Goal: Find specific page/section: Find specific page/section

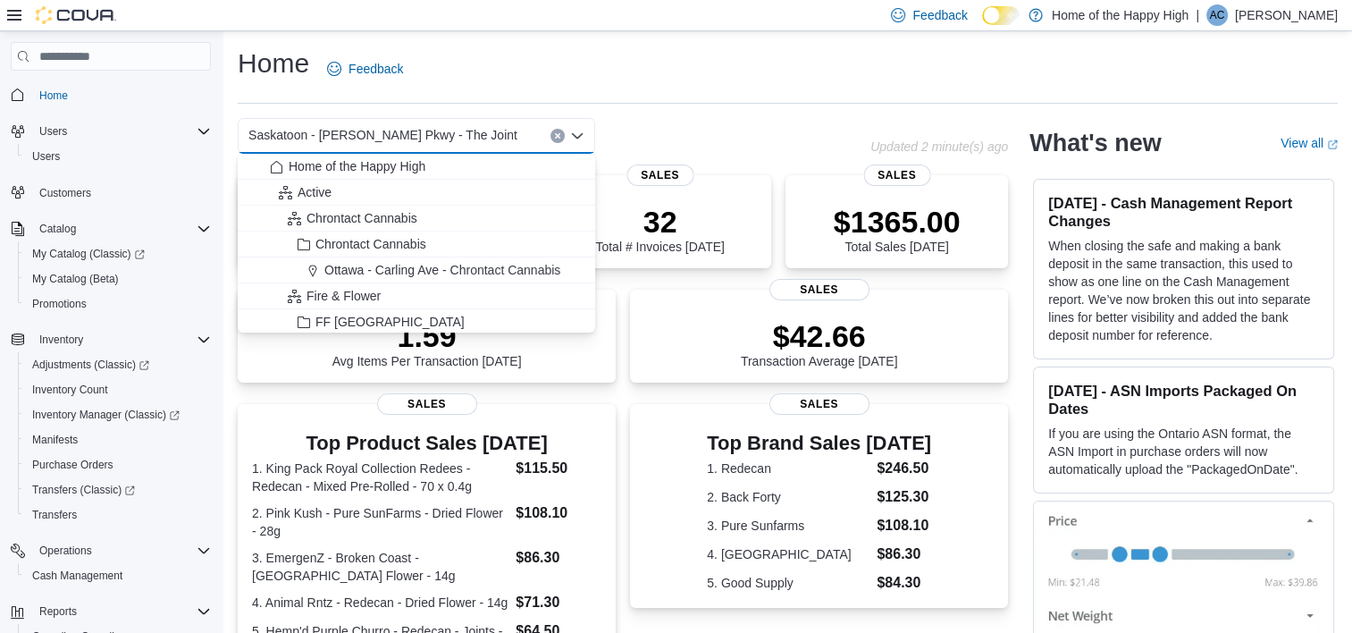
click at [498, 138] on div "Saskatoon - [PERSON_NAME] Pkwy - The Joint" at bounding box center [416, 136] width 357 height 36
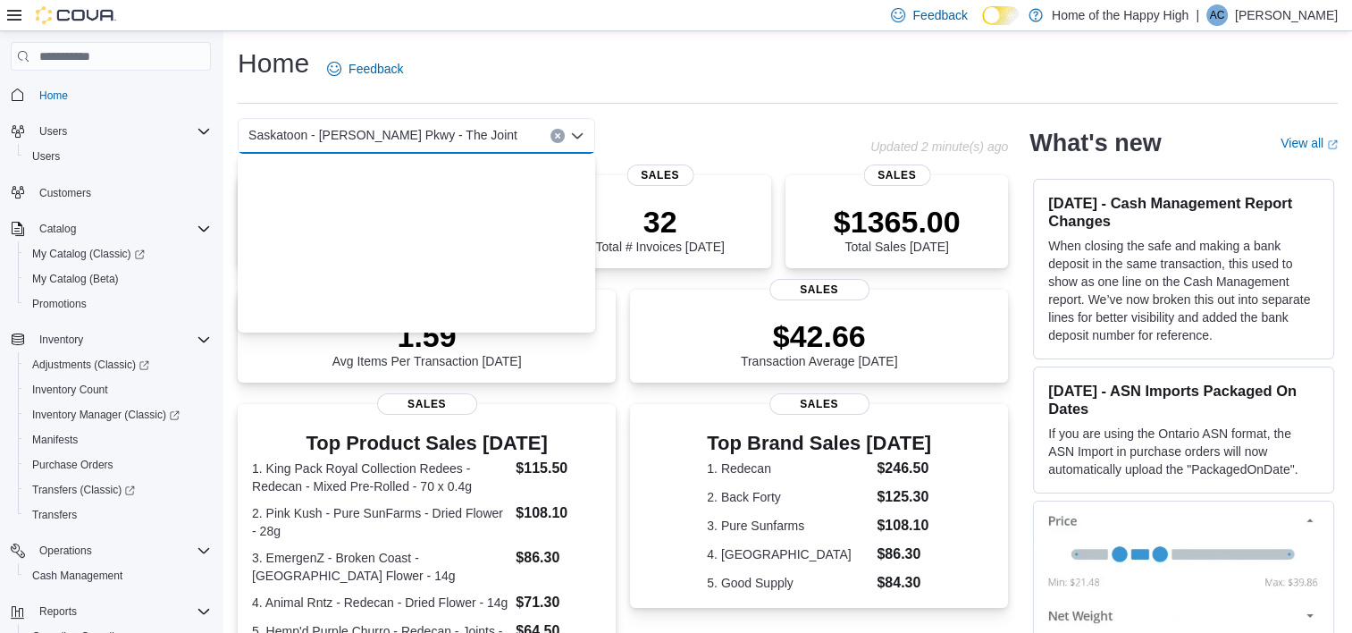
scroll to position [4278, 0]
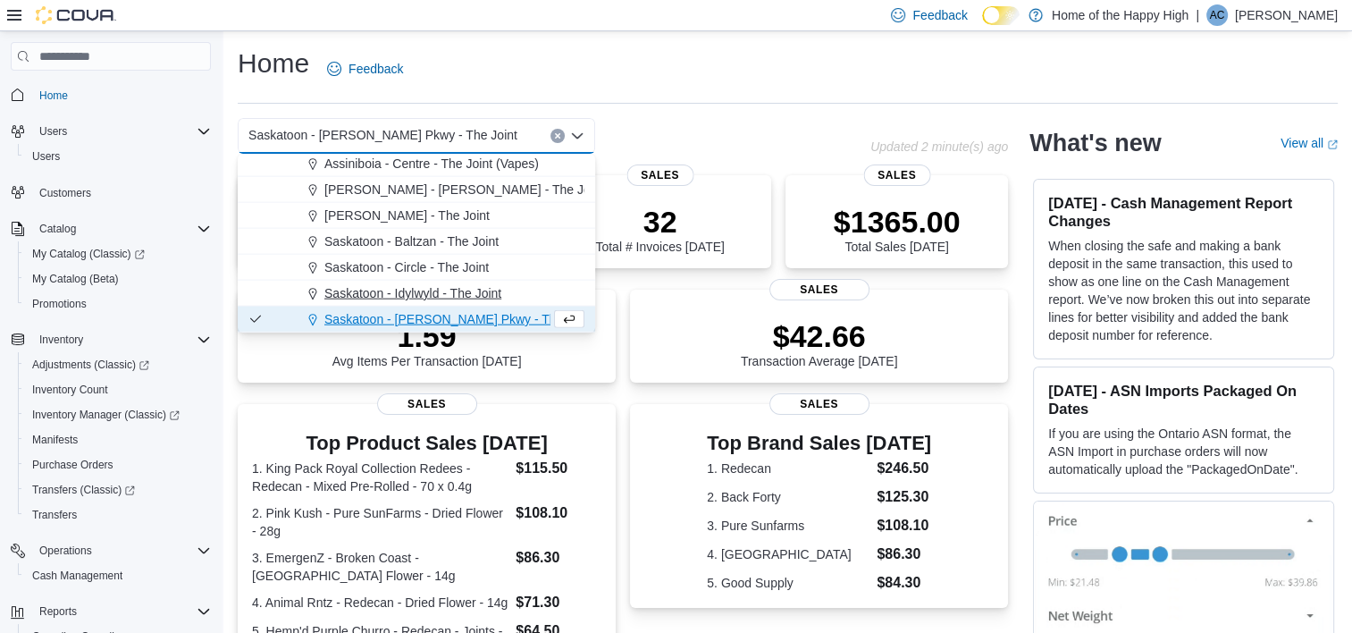
click at [425, 292] on span "Saskatoon - Idylwyld - The Joint" at bounding box center [412, 293] width 177 height 18
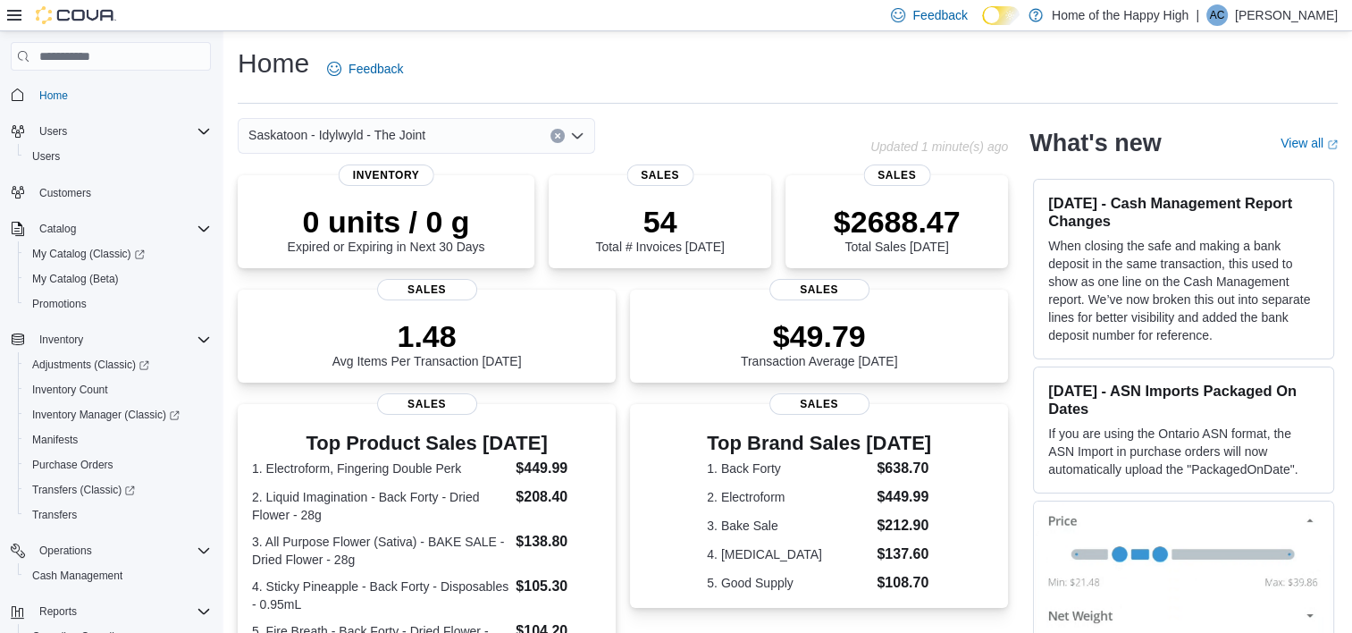
click at [578, 138] on icon "Open list of options" at bounding box center [577, 135] width 11 height 5
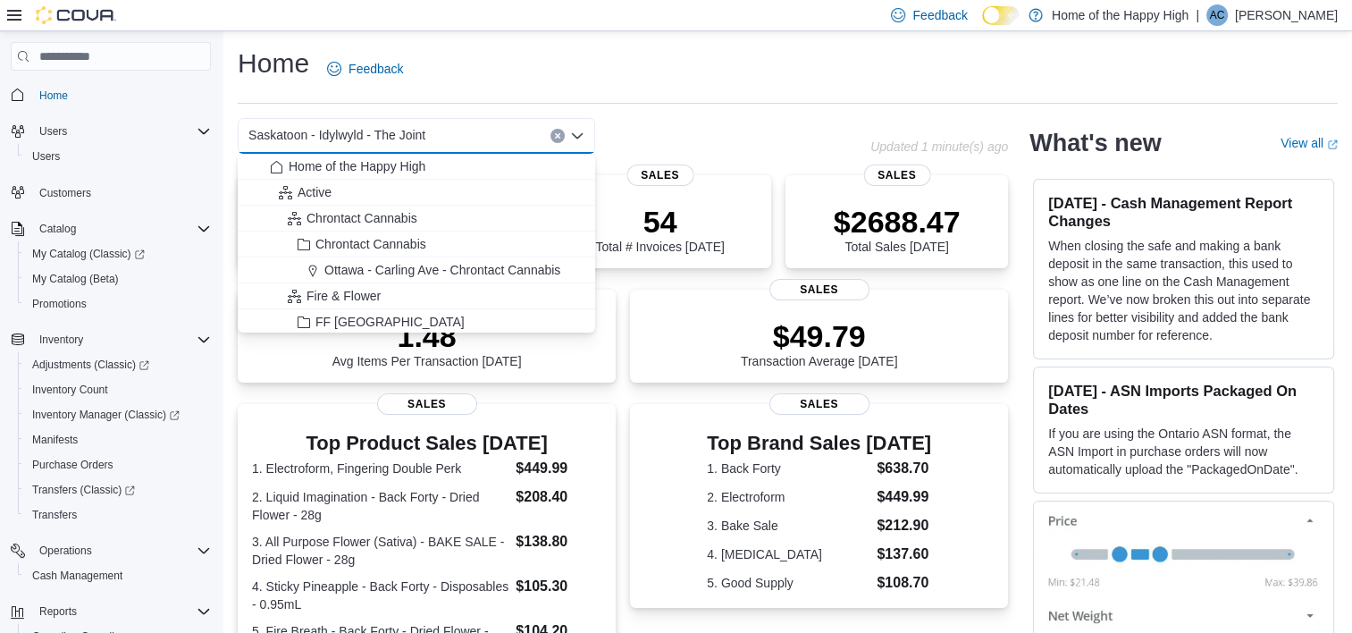
click at [485, 138] on div "Saskatoon - Idylwyld - The Joint" at bounding box center [416, 136] width 357 height 36
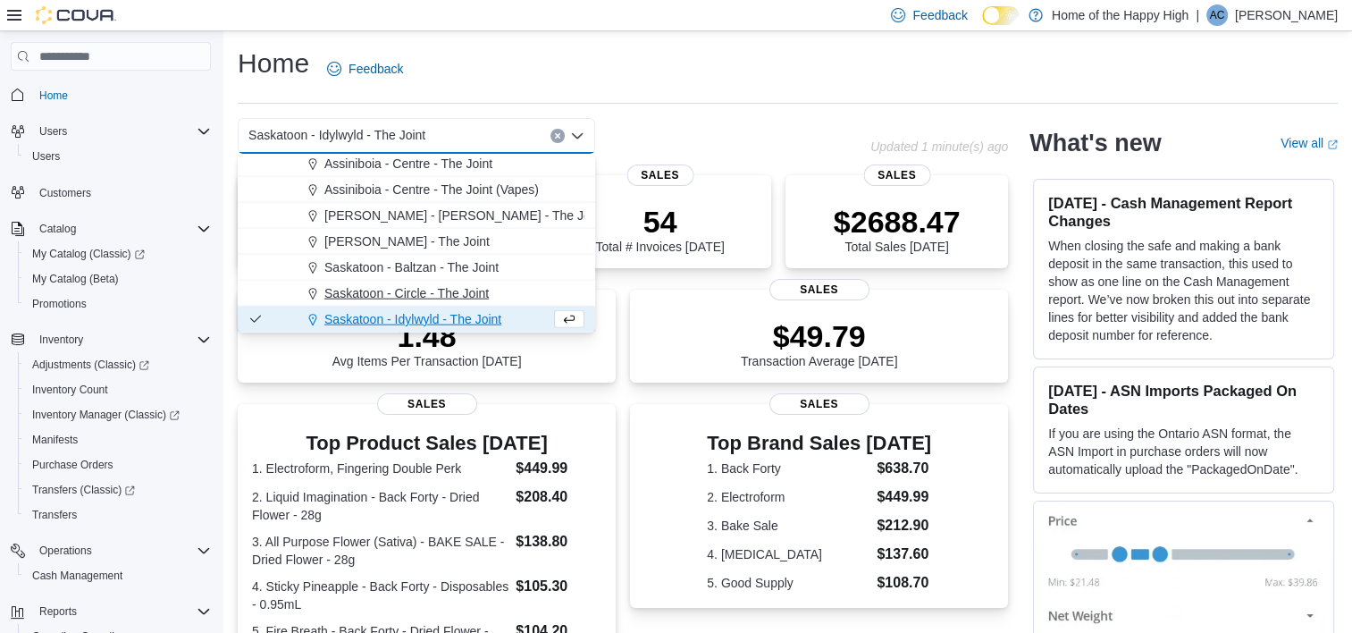
click at [437, 294] on span "Saskatoon - Circle - The Joint" at bounding box center [406, 293] width 164 height 18
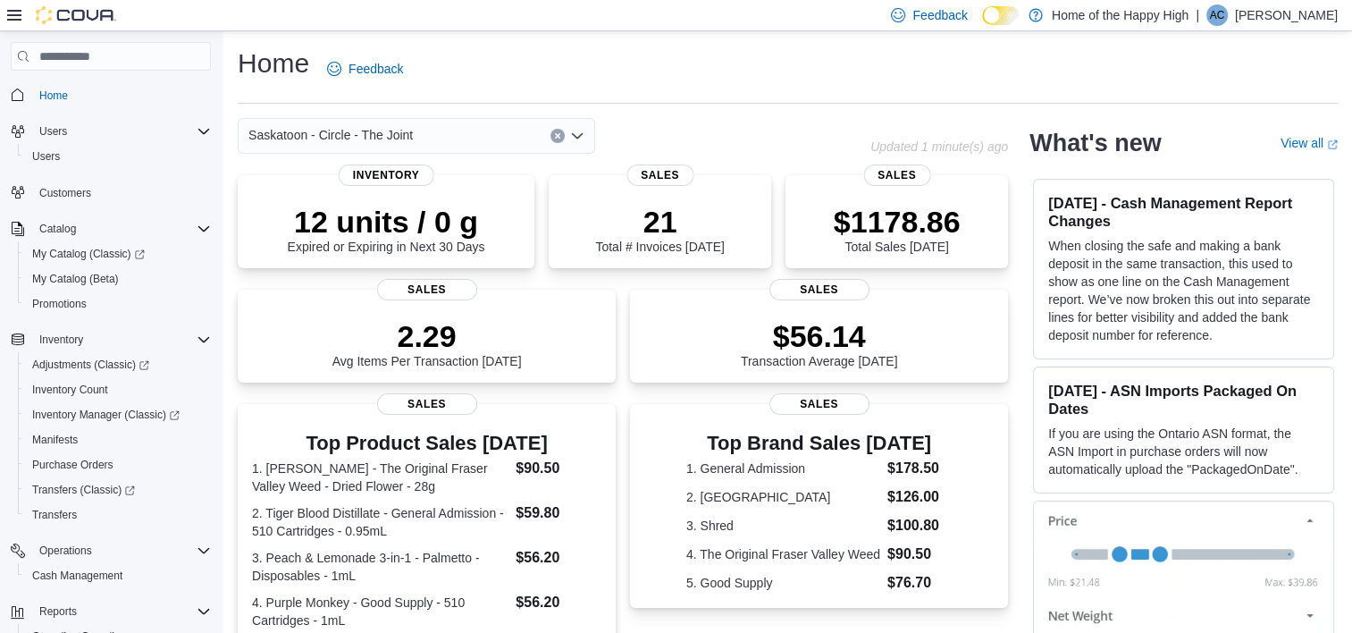
click at [576, 138] on icon "Open list of options" at bounding box center [577, 135] width 11 height 5
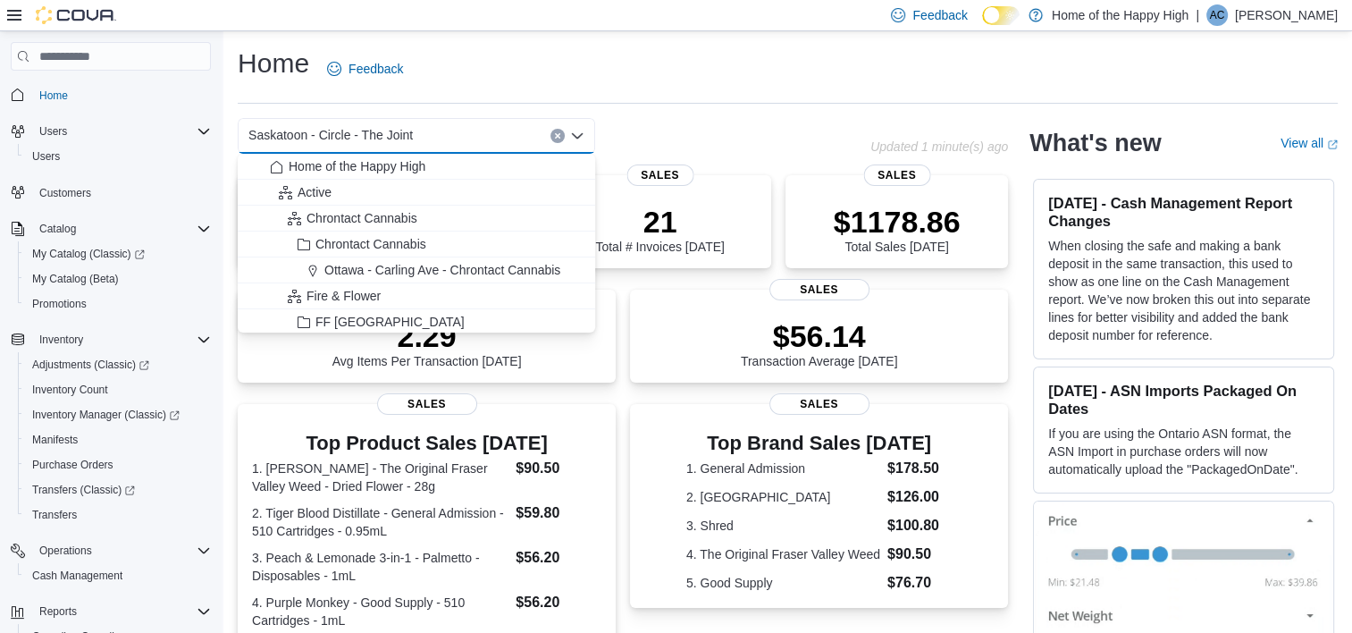
click at [454, 138] on div "Saskatoon - Circle - The Joint" at bounding box center [416, 136] width 357 height 36
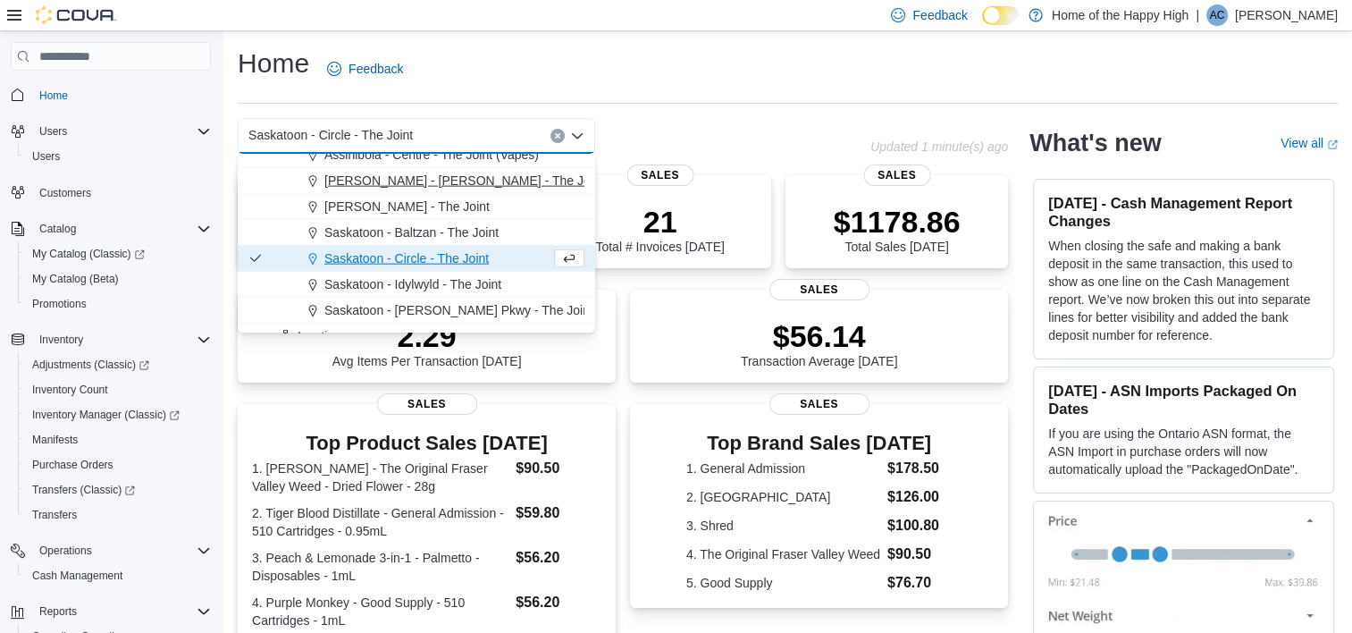
scroll to position [4294, 0]
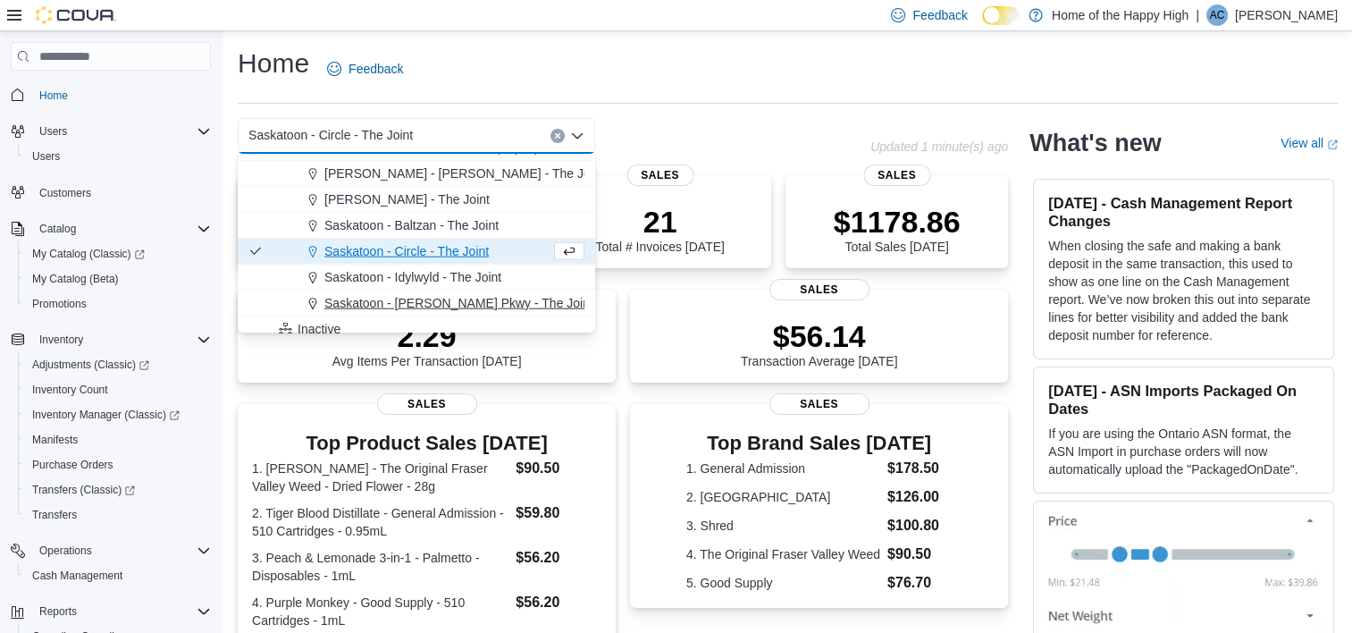
click at [432, 302] on span "Saskatoon - [PERSON_NAME] Pkwy - The Joint" at bounding box center [458, 303] width 269 height 18
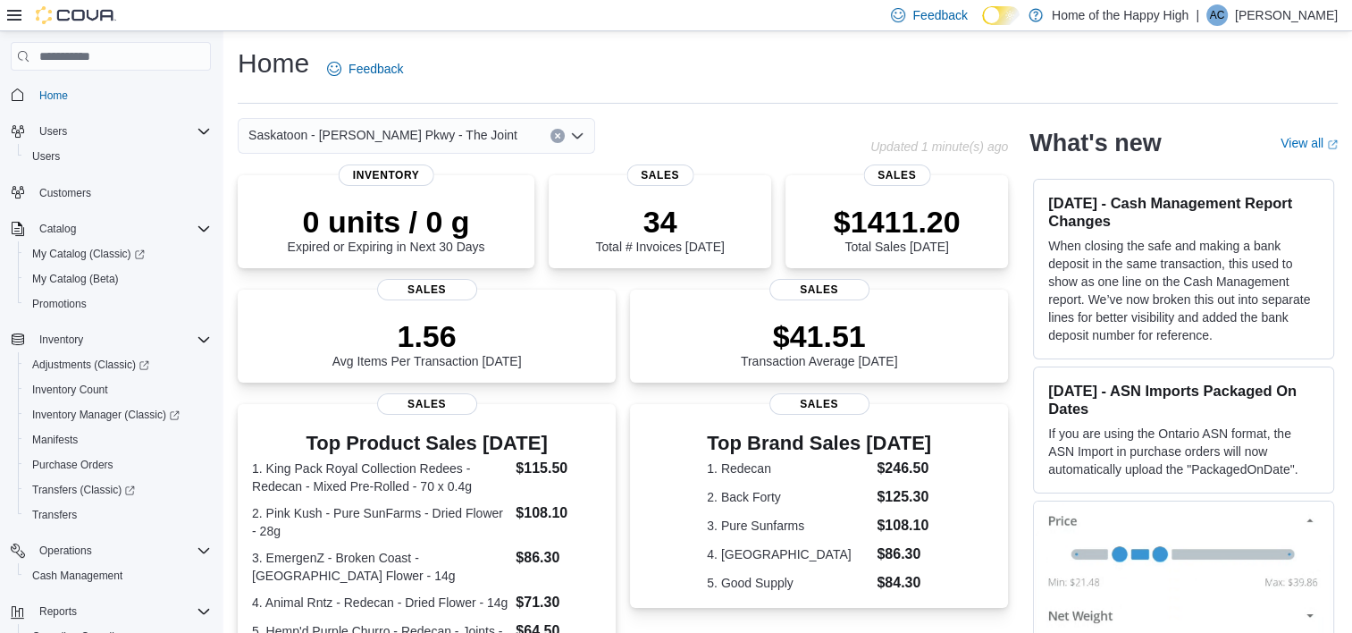
click at [581, 136] on icon "Open list of options" at bounding box center [577, 136] width 14 height 14
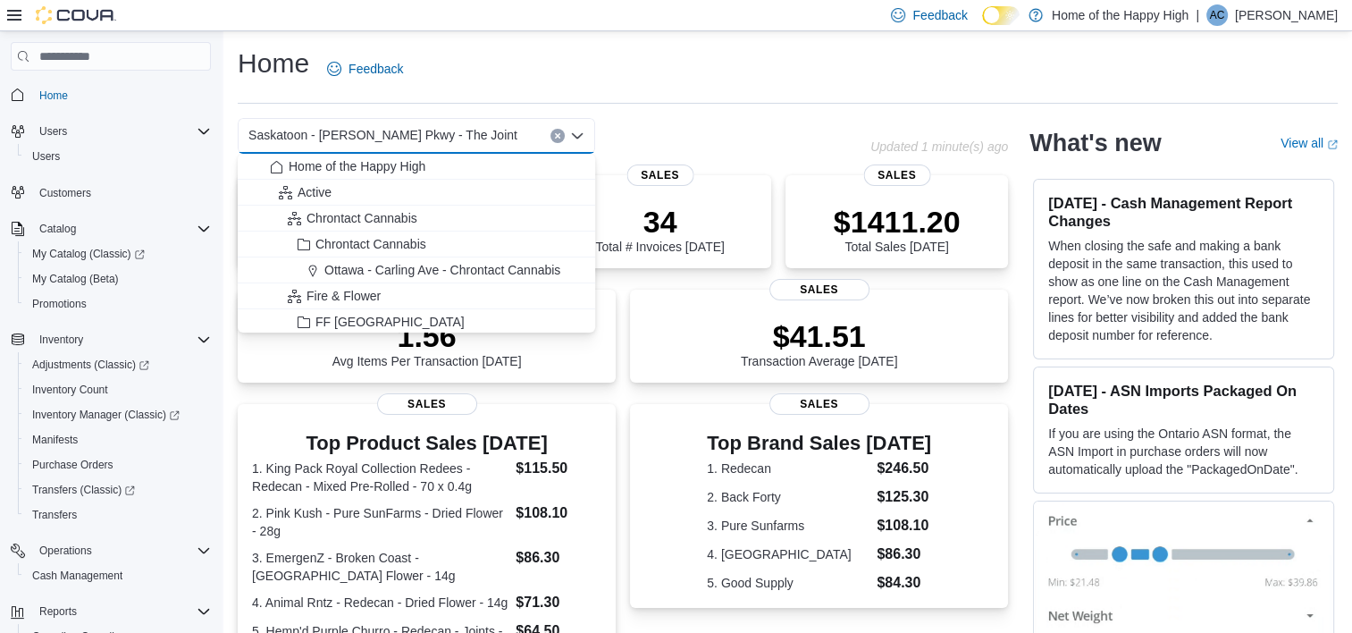
click at [578, 138] on icon "Close list of options" at bounding box center [577, 135] width 11 height 5
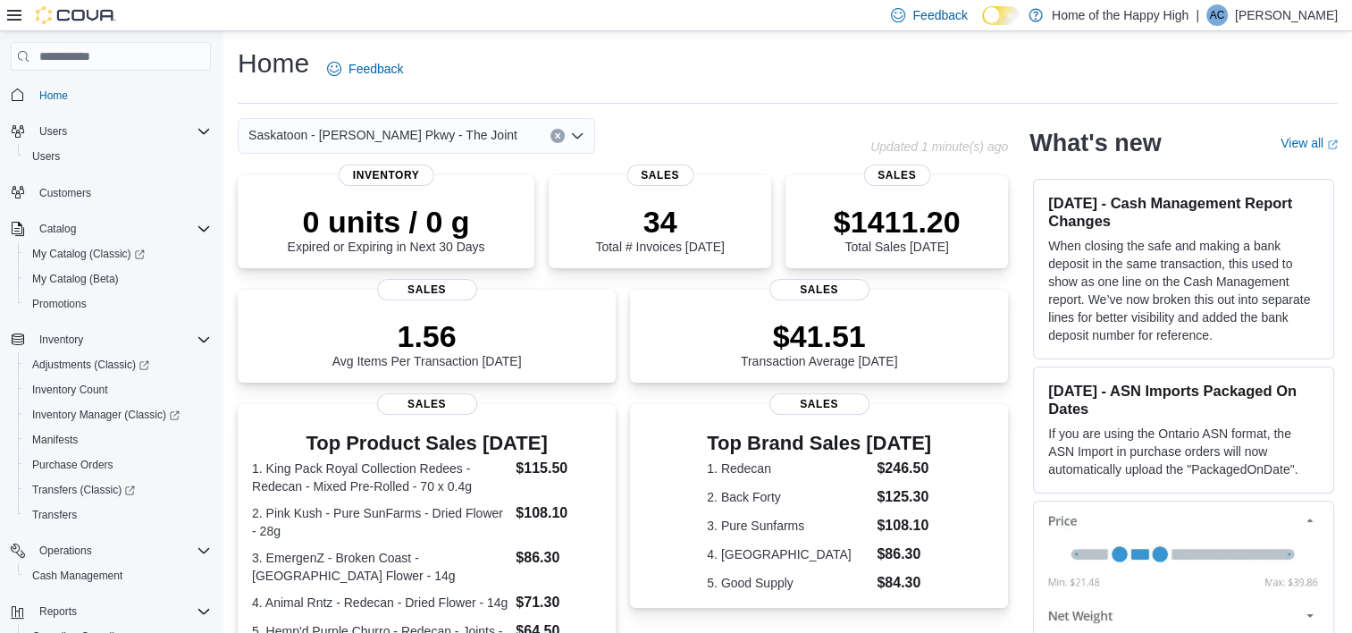
click at [579, 136] on icon "Open list of options" at bounding box center [577, 135] width 11 height 5
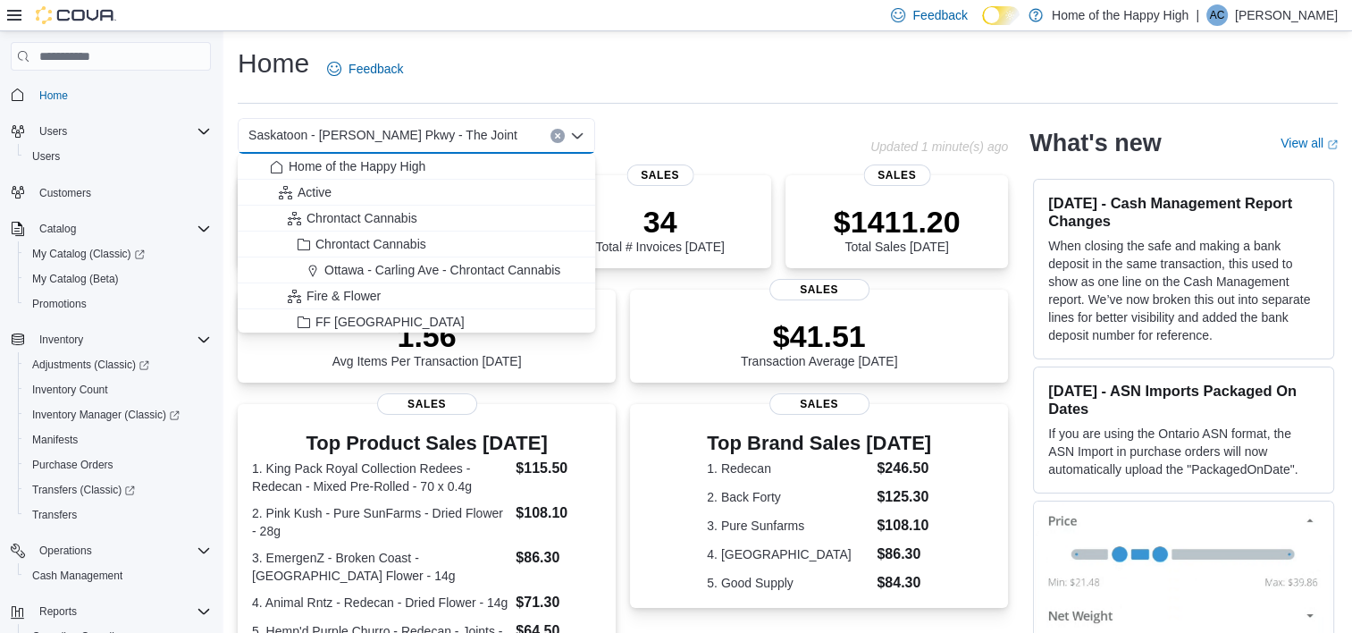
scroll to position [6687, 0]
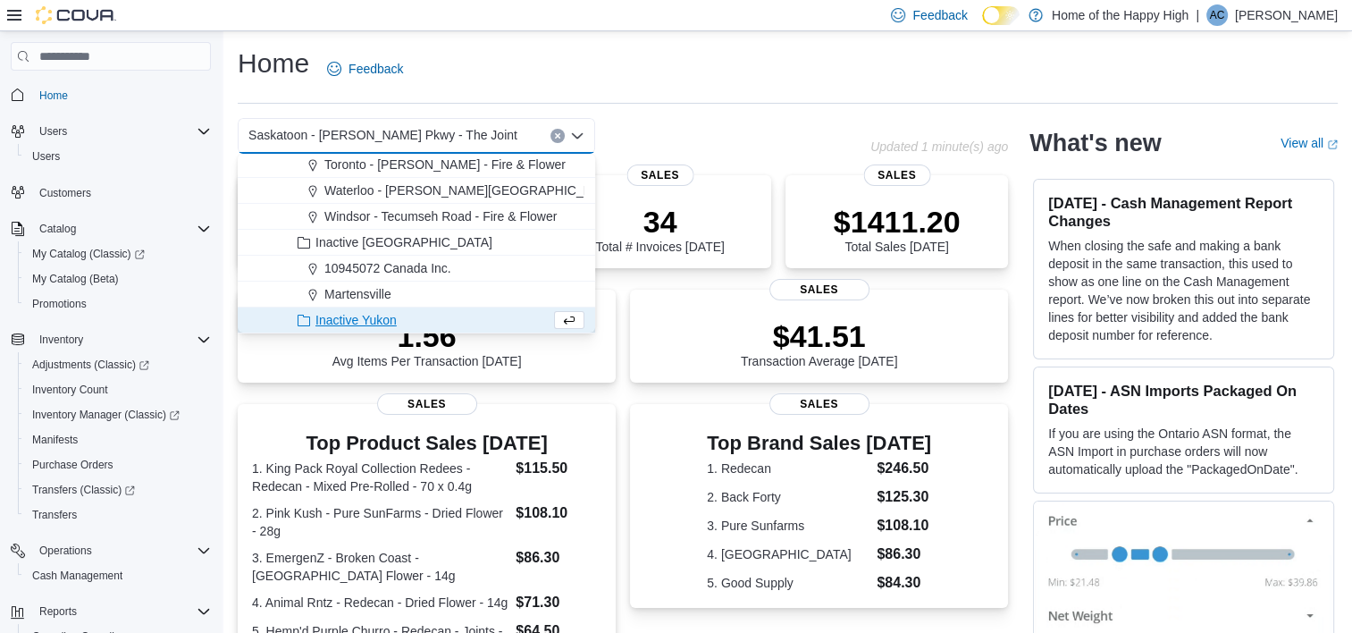
click at [511, 132] on div "Saskatoon - [PERSON_NAME] Pkwy - The Joint" at bounding box center [416, 136] width 357 height 36
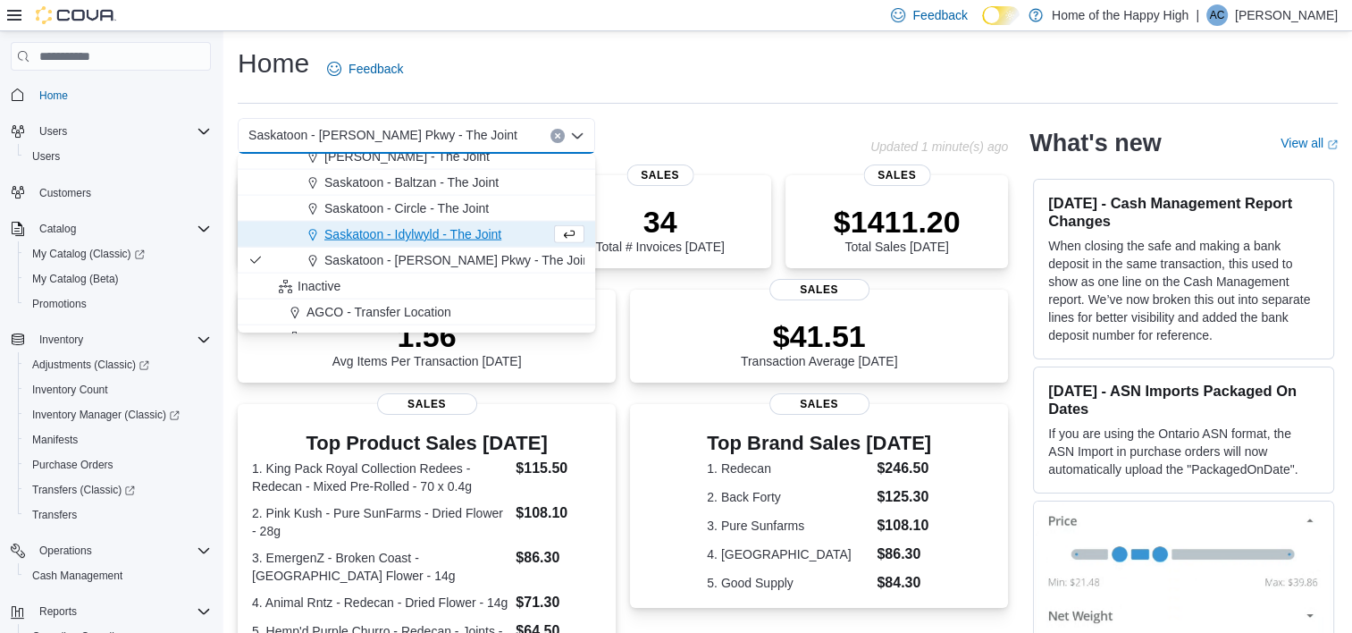
scroll to position [4336, 0]
click at [447, 180] on span "Saskatoon - Baltzan - The Joint" at bounding box center [411, 183] width 174 height 18
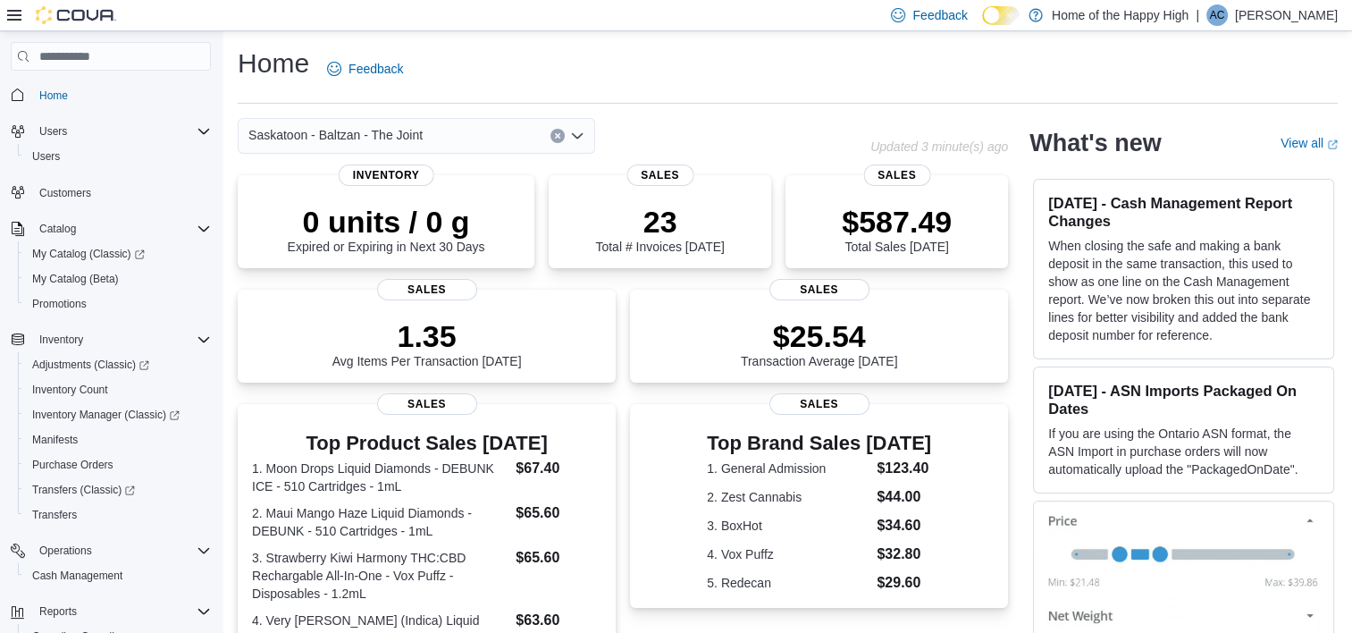
click at [387, 137] on span "Saskatoon - Baltzan - The Joint" at bounding box center [335, 134] width 174 height 21
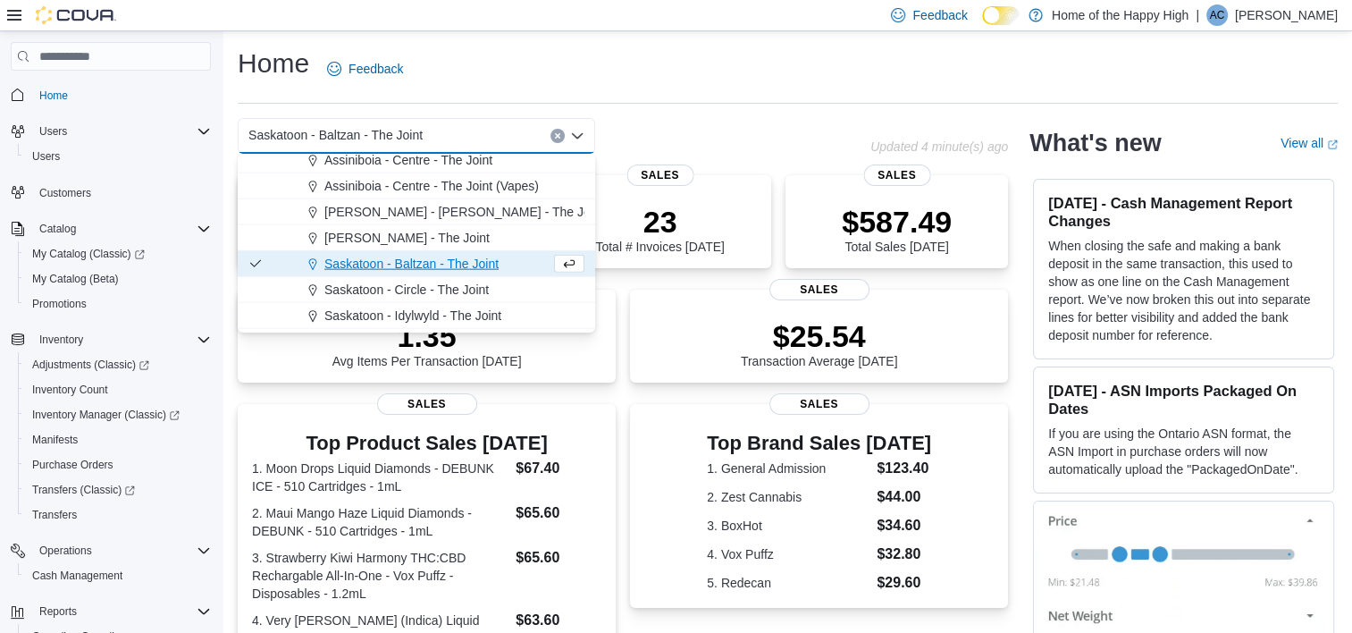
scroll to position [4289, 0]
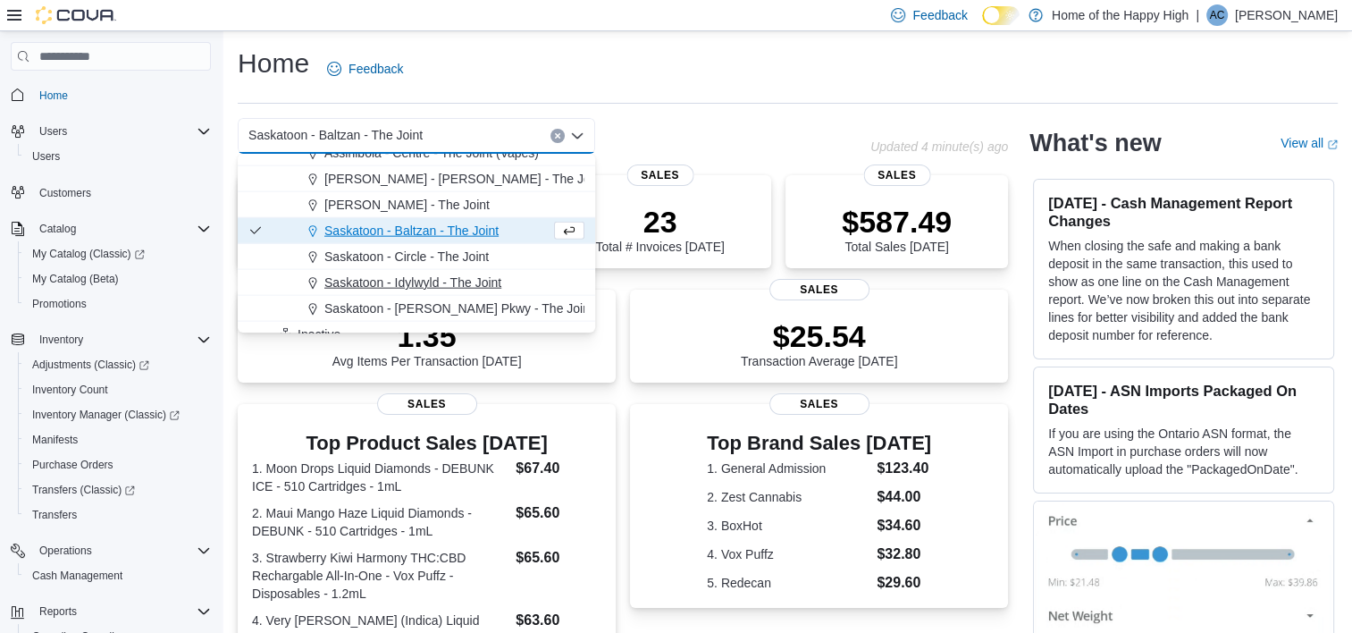
click at [381, 283] on span "Saskatoon - Idylwyld - The Joint" at bounding box center [412, 282] width 177 height 18
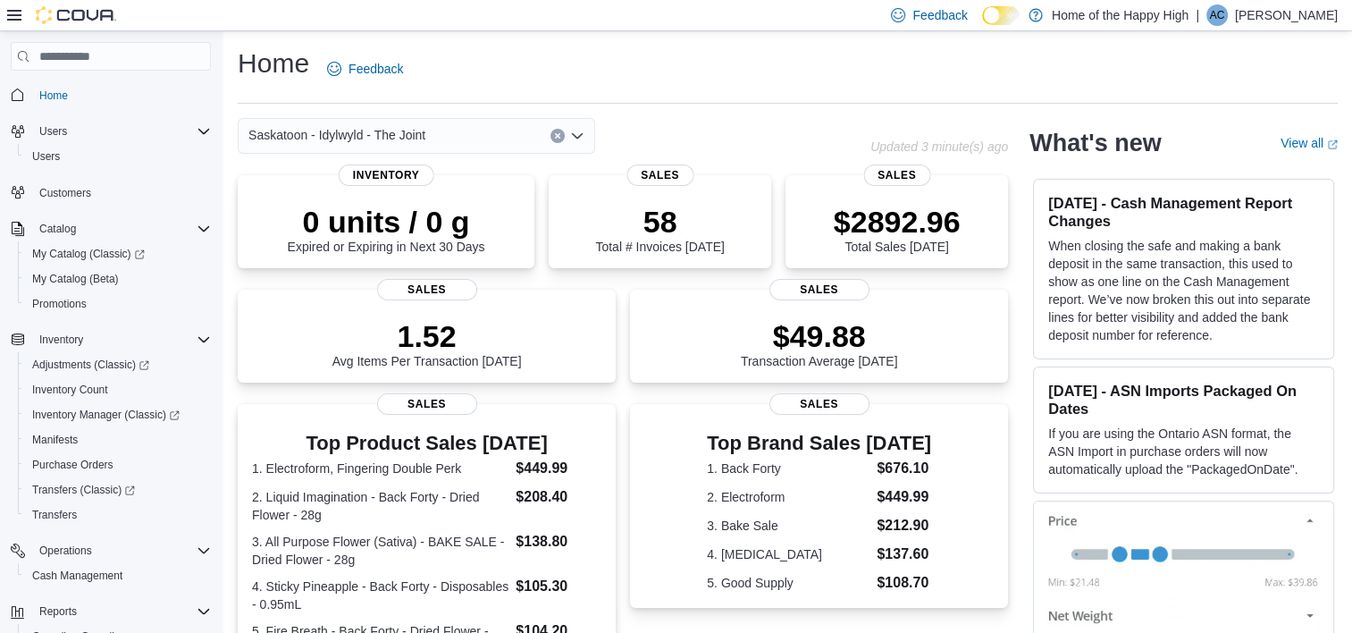
click at [575, 132] on icon "Open list of options" at bounding box center [577, 136] width 14 height 14
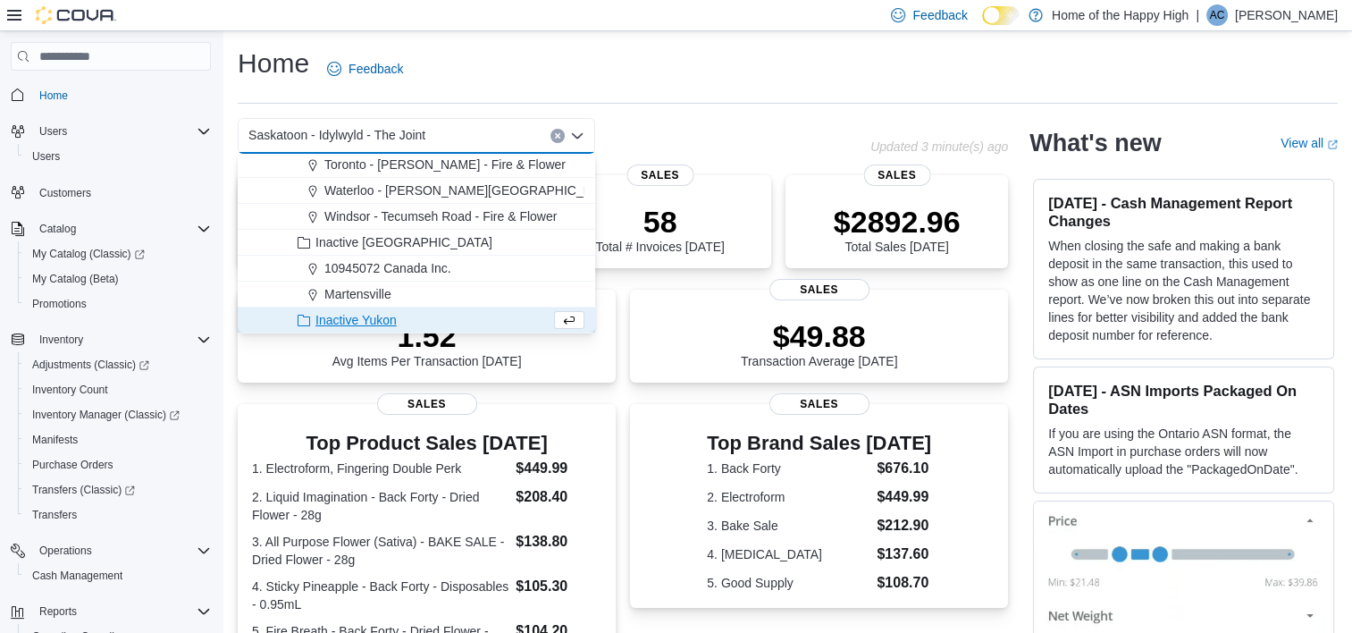
scroll to position [0, 0]
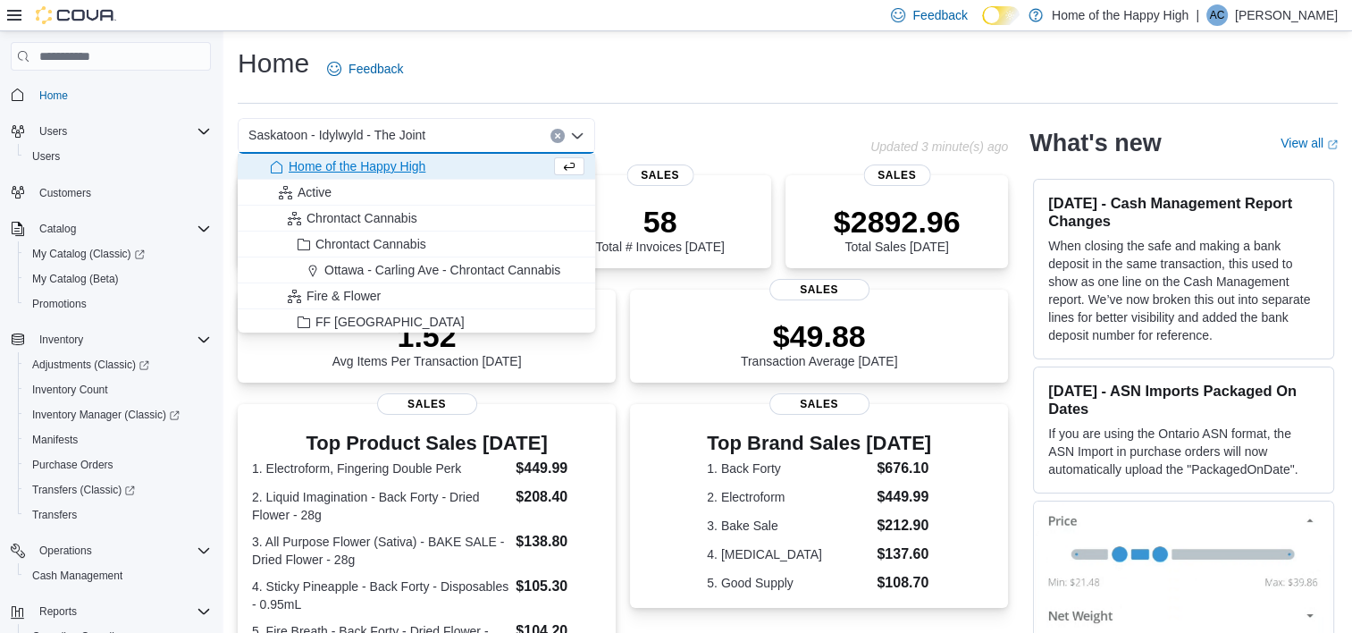
click at [490, 130] on div "Saskatoon - Idylwyld - The Joint" at bounding box center [416, 136] width 357 height 36
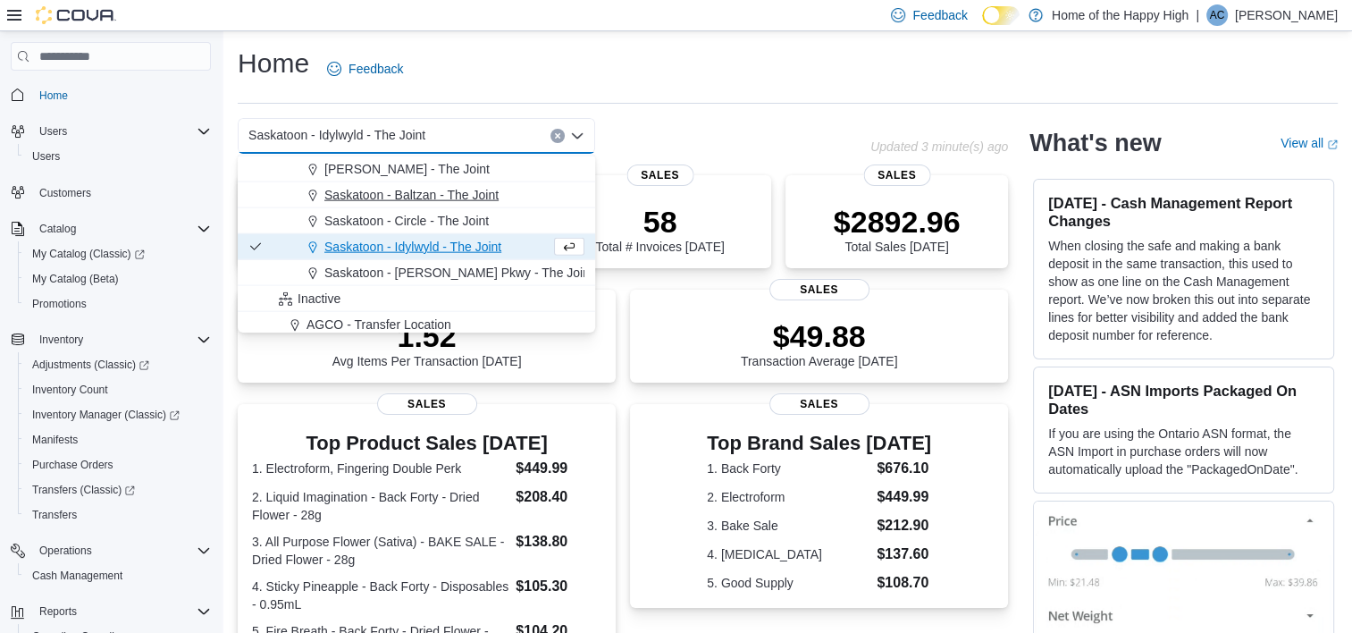
scroll to position [4328, 0]
click at [435, 264] on span "Saskatoon - [PERSON_NAME] Pkwy - The Joint" at bounding box center [458, 269] width 269 height 18
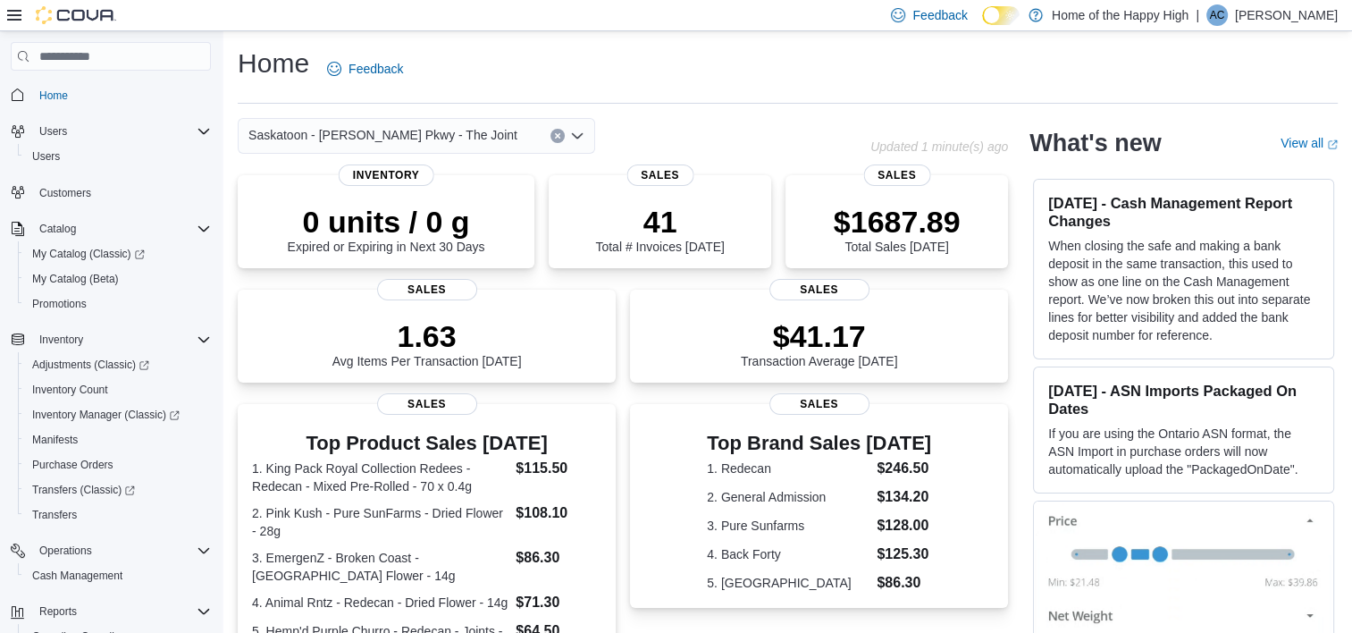
click at [582, 136] on icon "Open list of options" at bounding box center [577, 136] width 14 height 14
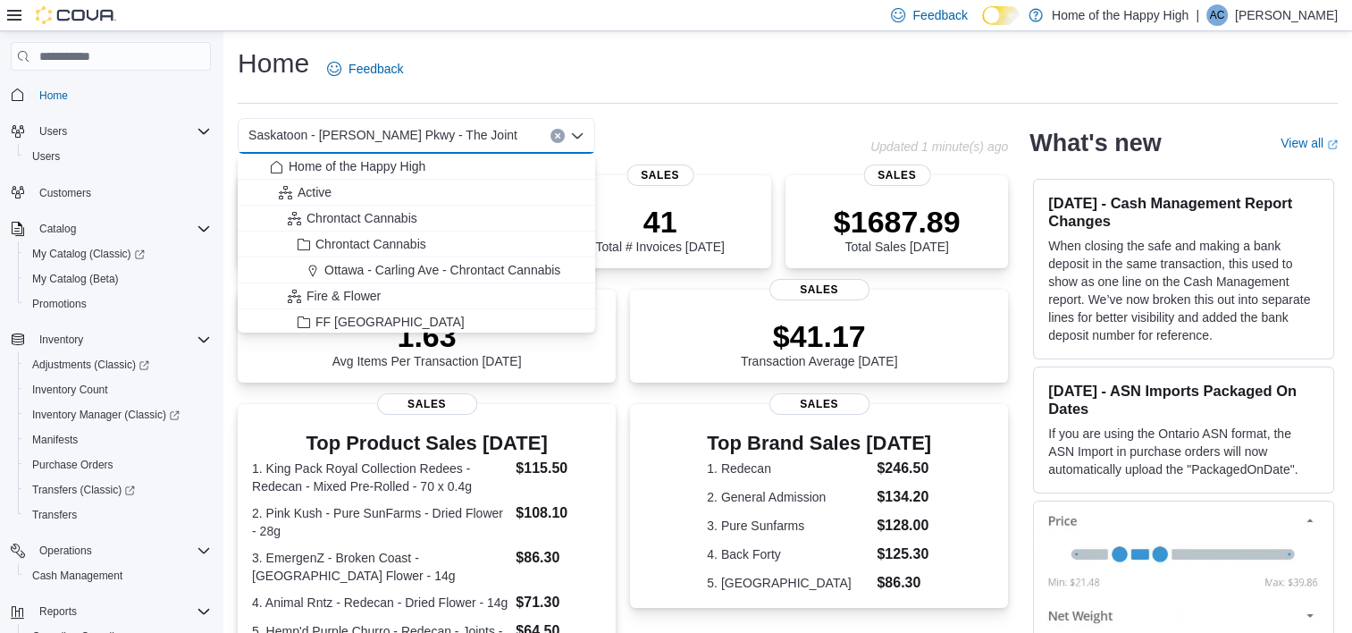
click at [499, 135] on div "Saskatoon - Meadows Pkwy - The Joint Combo box. Selected. Saskatoon - Meadows P…" at bounding box center [416, 136] width 357 height 36
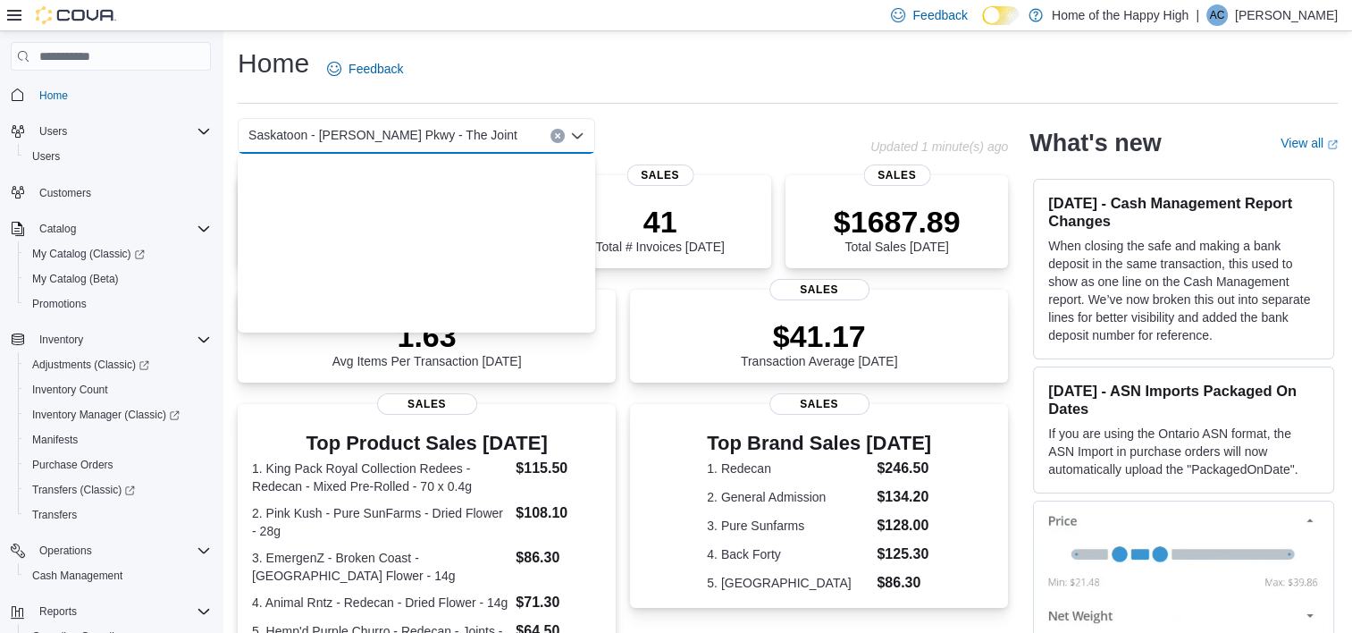
scroll to position [4278, 0]
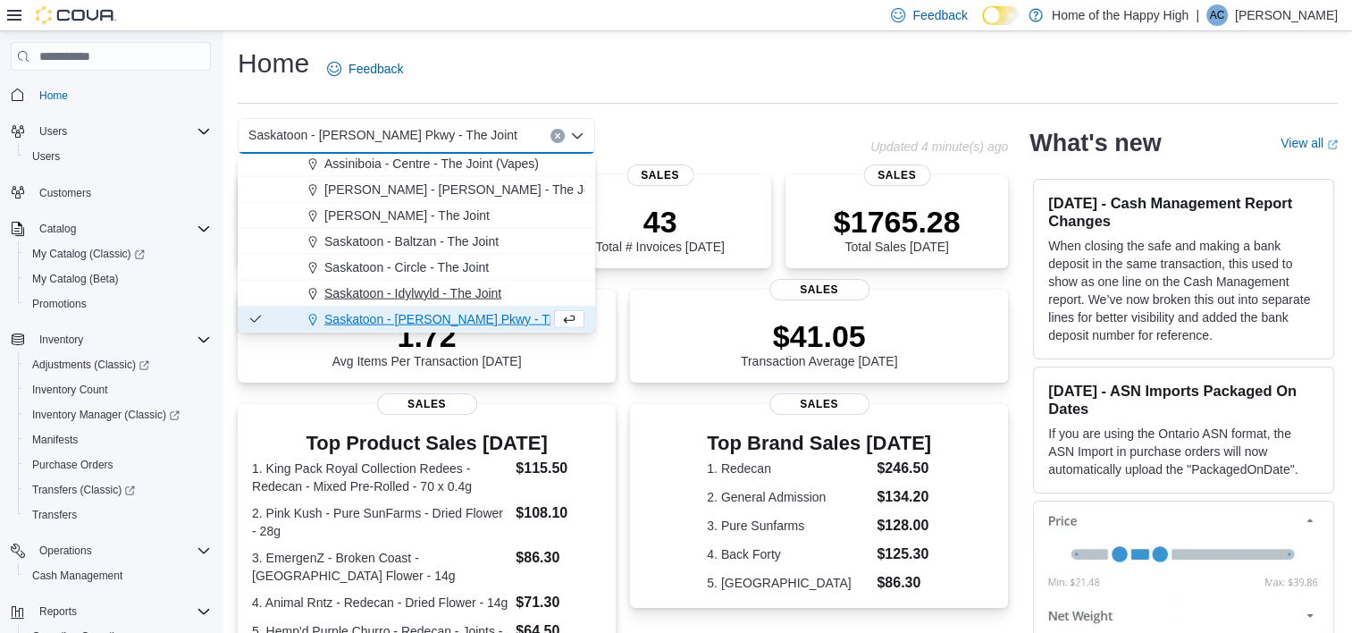
click at [422, 290] on span "Saskatoon - Idylwyld - The Joint" at bounding box center [412, 293] width 177 height 18
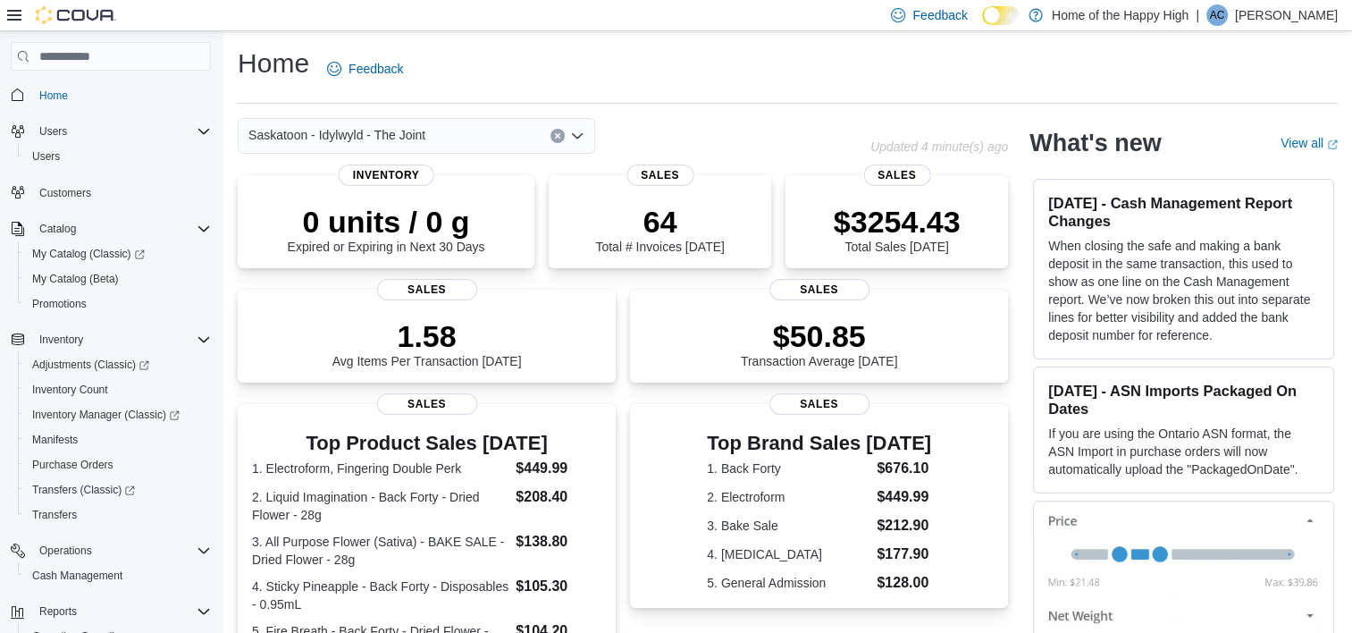
click at [422, 290] on span "Sales" at bounding box center [427, 289] width 100 height 21
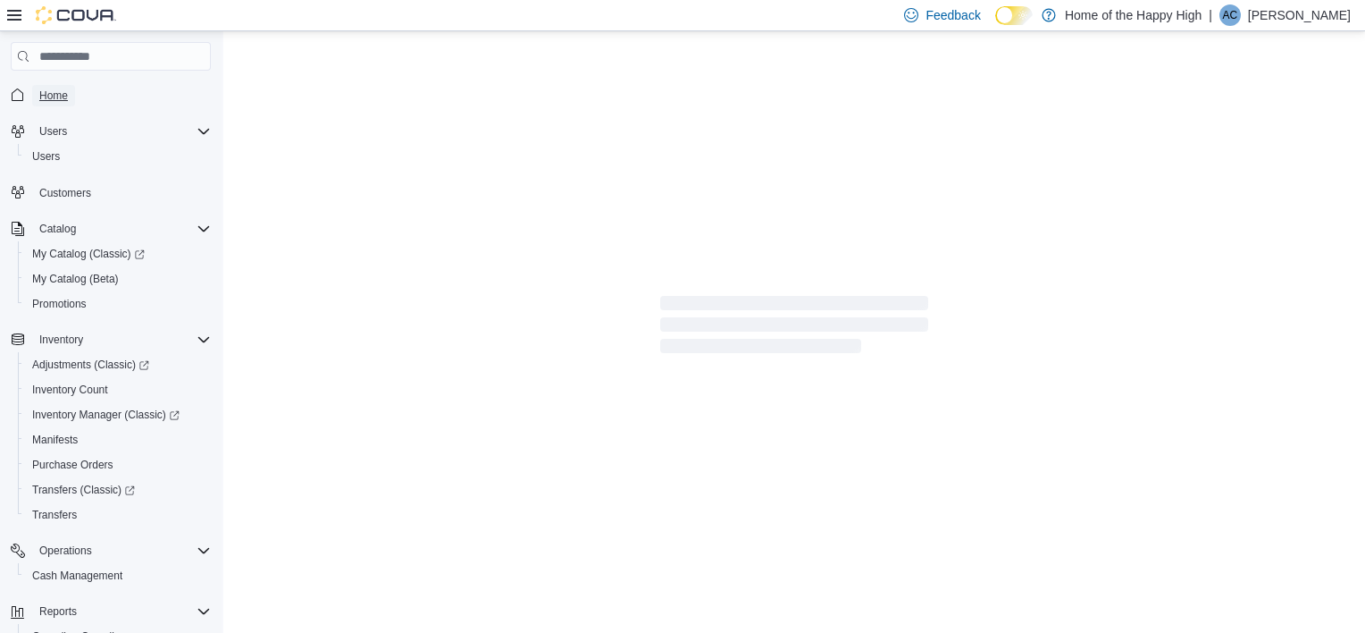
click at [51, 93] on span "Home" at bounding box center [53, 95] width 29 height 14
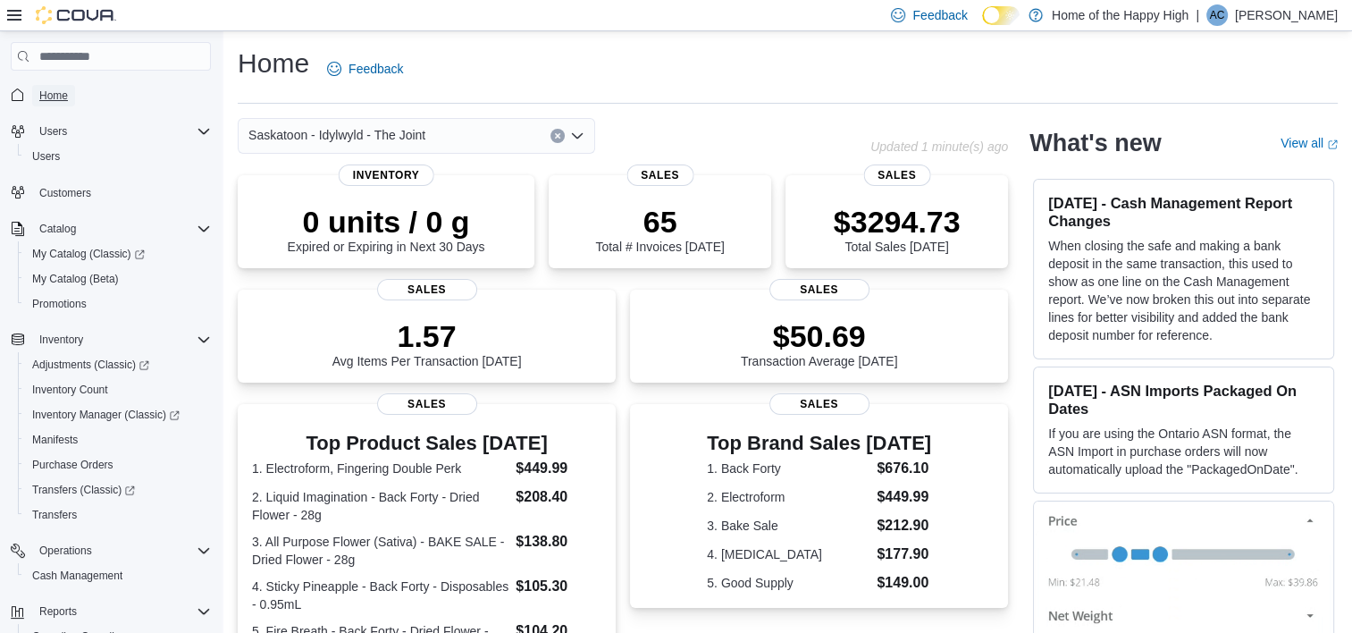
click at [51, 93] on span "Home" at bounding box center [53, 95] width 29 height 14
click at [579, 134] on icon "Open list of options" at bounding box center [577, 136] width 14 height 14
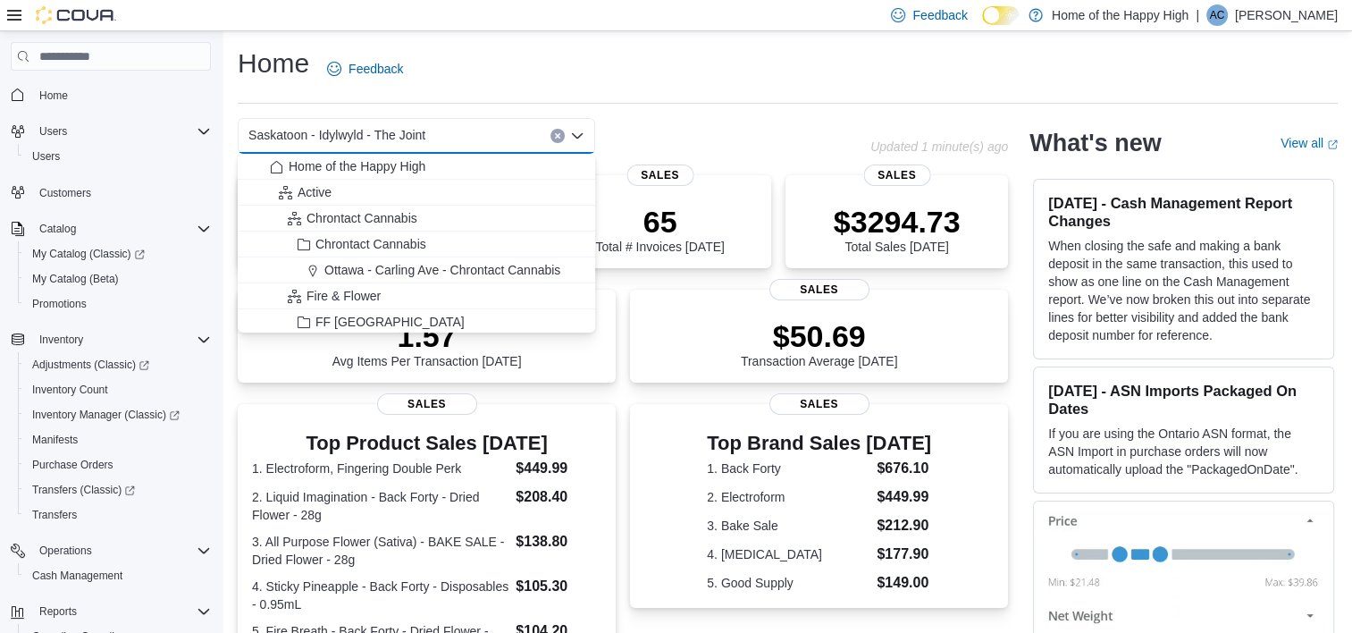
click at [521, 134] on div "Saskatoon - Idylwyld - The Joint" at bounding box center [416, 136] width 357 height 36
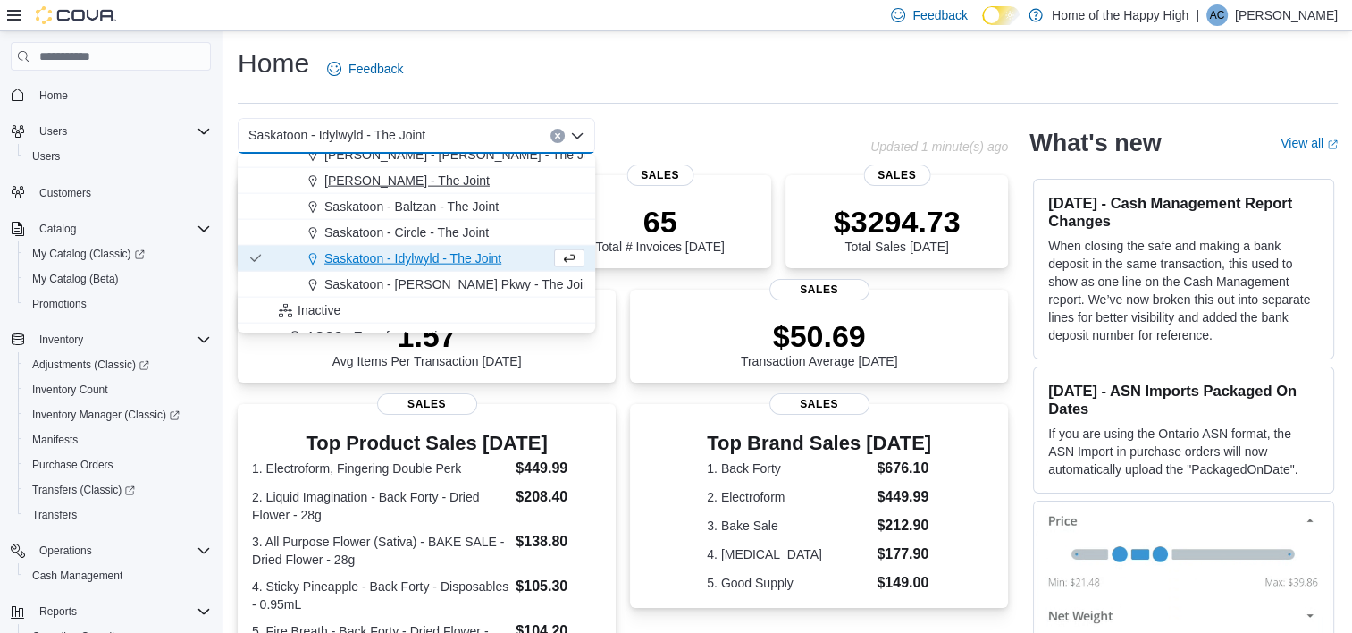
scroll to position [4331, 0]
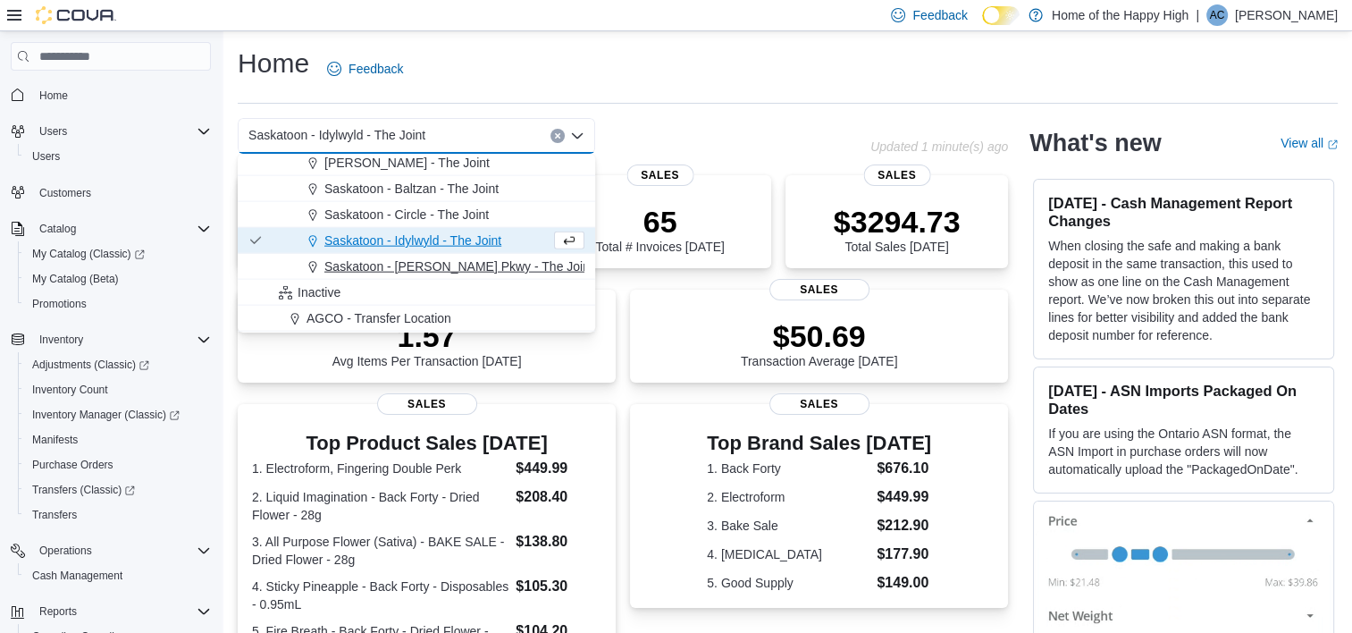
click at [464, 269] on span "Saskatoon - [PERSON_NAME] Pkwy - The Joint" at bounding box center [458, 266] width 269 height 18
